Goal: Transaction & Acquisition: Register for event/course

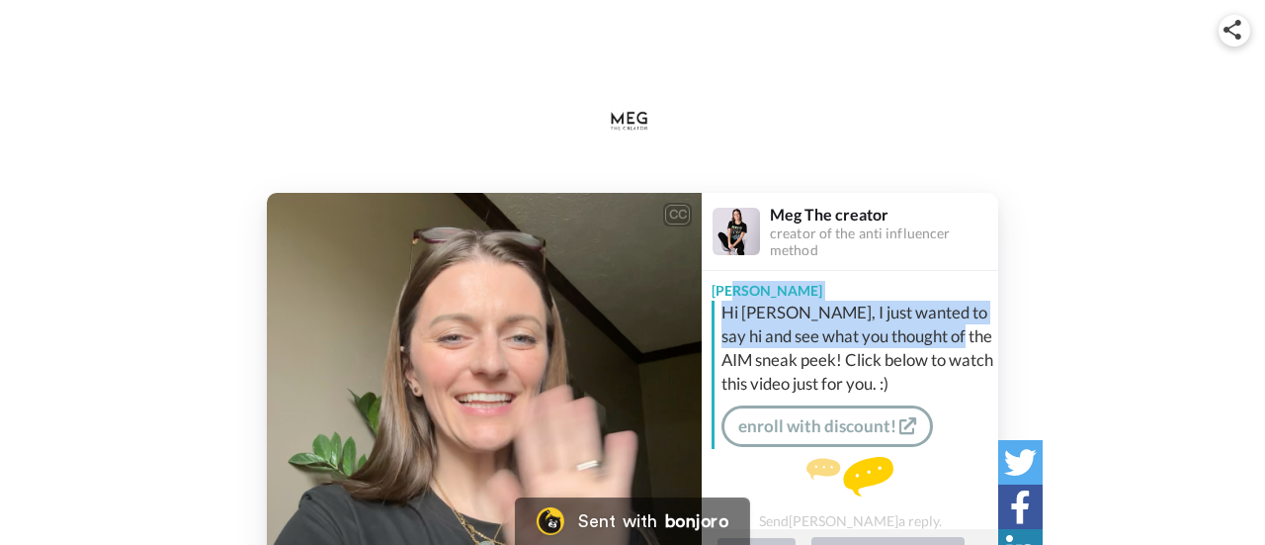
drag, startPoint x: 1197, startPoint y: 304, endPoint x: 1189, endPoint y: 347, distance: 43.2
click at [1189, 347] on div "CC Play/Pause I saw that you grabbed a sneak peek so I just wanted to say hello…" at bounding box center [632, 410] width 1265 height 435
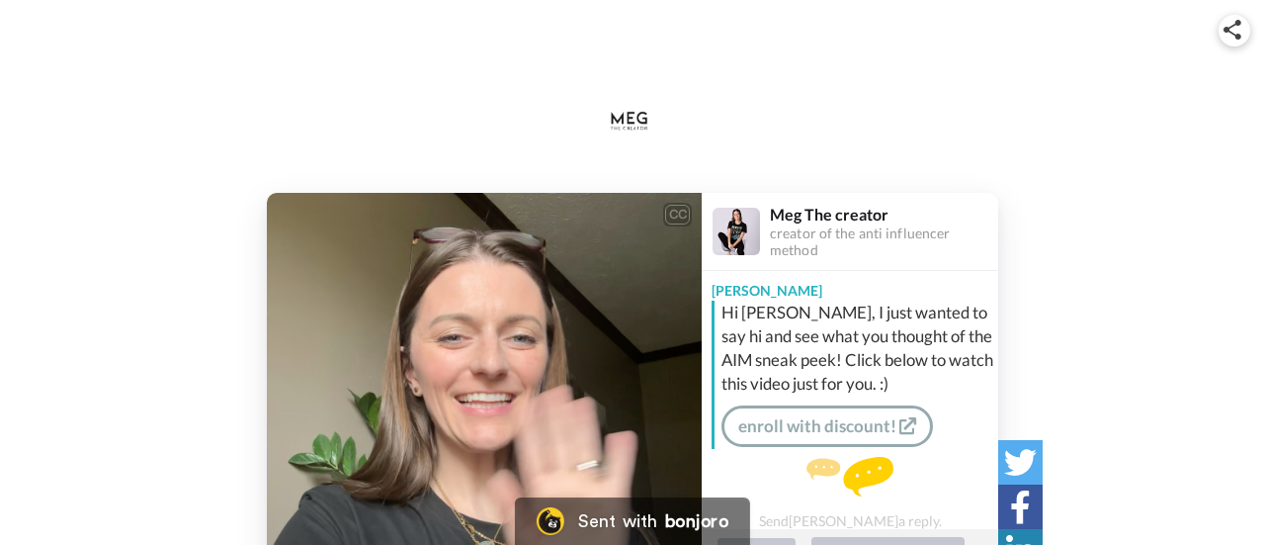
click at [921, 371] on div "Hi [PERSON_NAME], I just wanted to say hi and see what you thought of the AIM s…" at bounding box center [857, 347] width 272 height 95
click at [799, 414] on link "enroll with discount!" at bounding box center [827, 426] width 212 height 42
click at [841, 428] on link "enroll with discount!" at bounding box center [827, 426] width 212 height 42
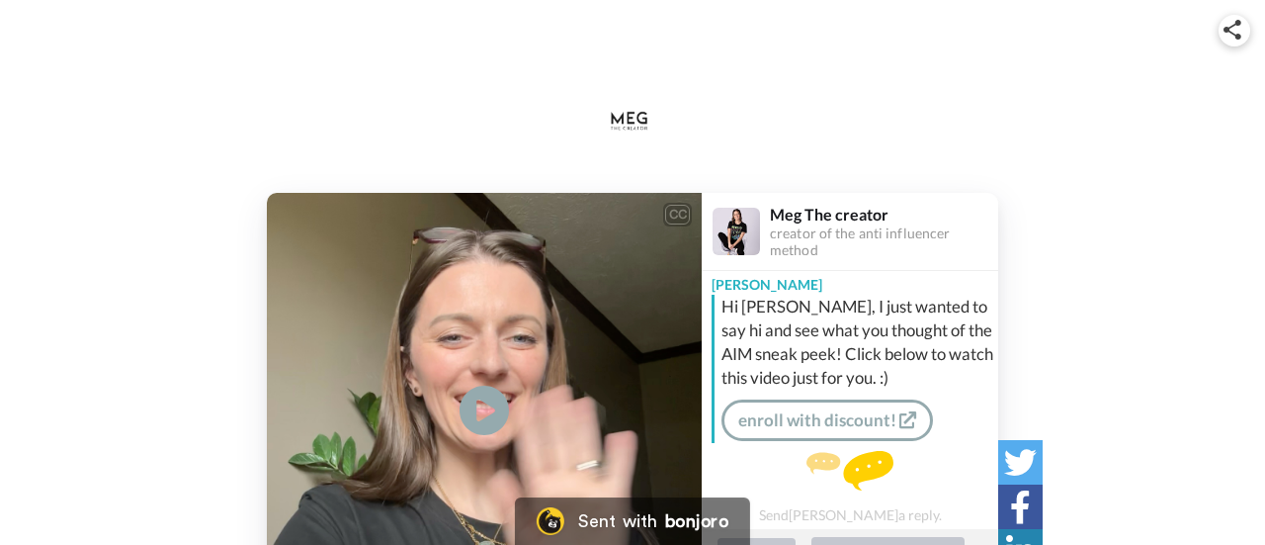
scroll to position [9, 0]
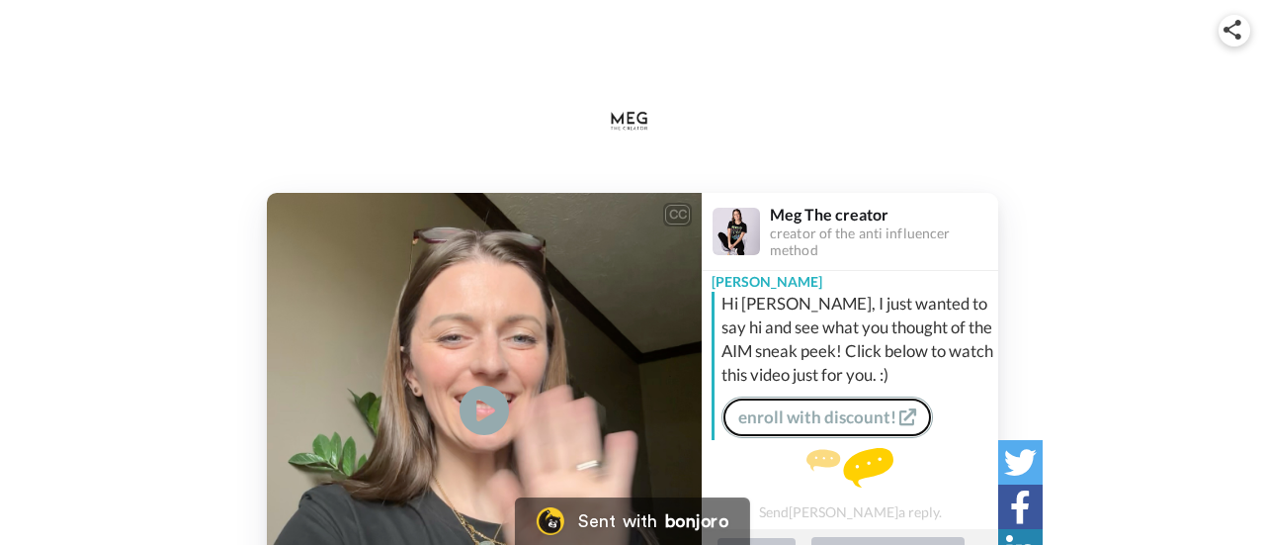
click at [809, 409] on link "enroll with discount!" at bounding box center [827, 417] width 212 height 42
